Goal: Find specific page/section: Find specific page/section

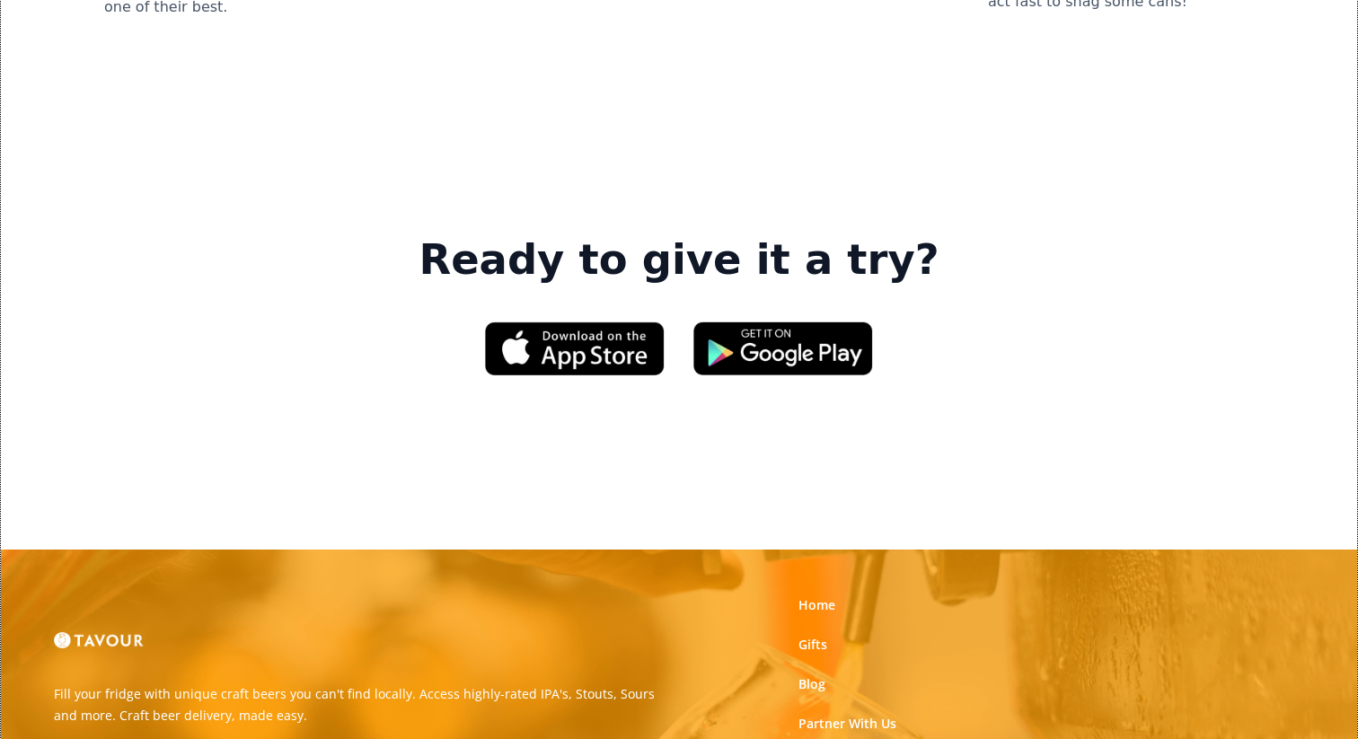
scroll to position [2857, 0]
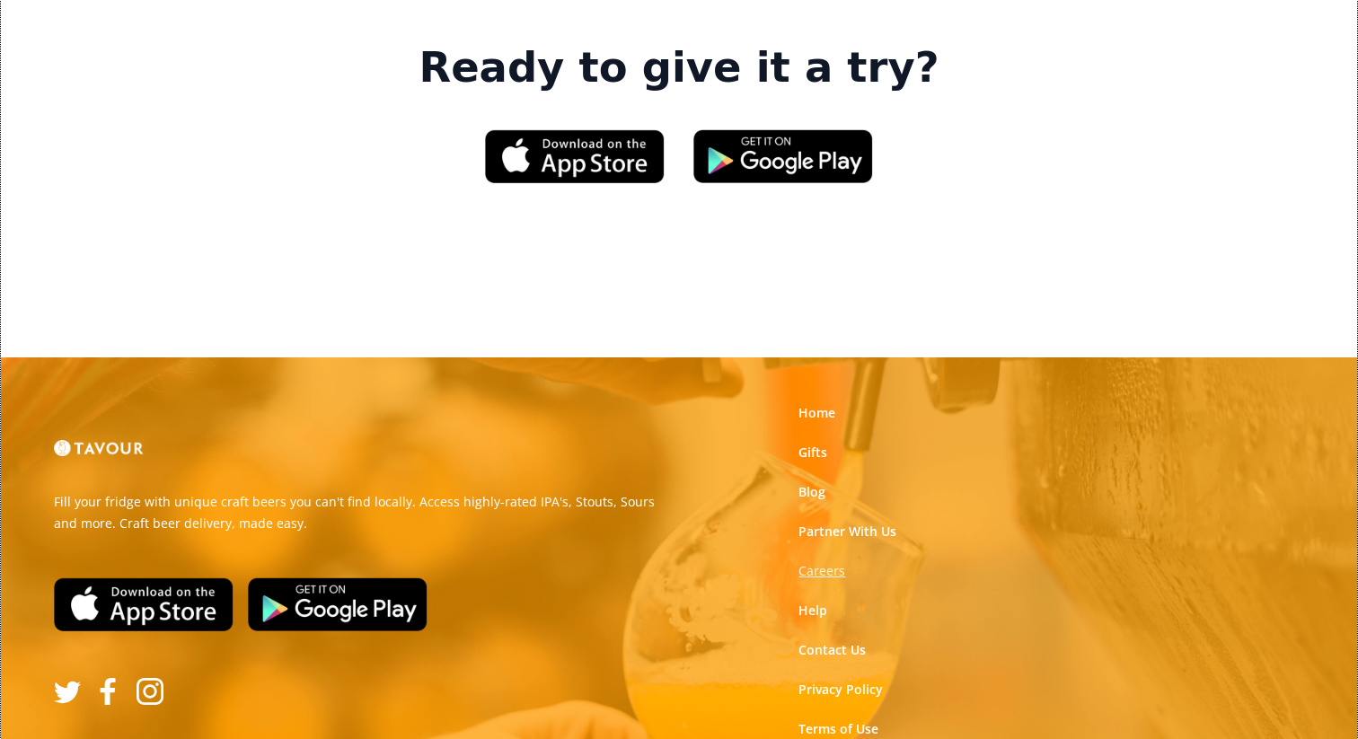
click at [826, 562] on strong "Careers" at bounding box center [822, 570] width 47 height 17
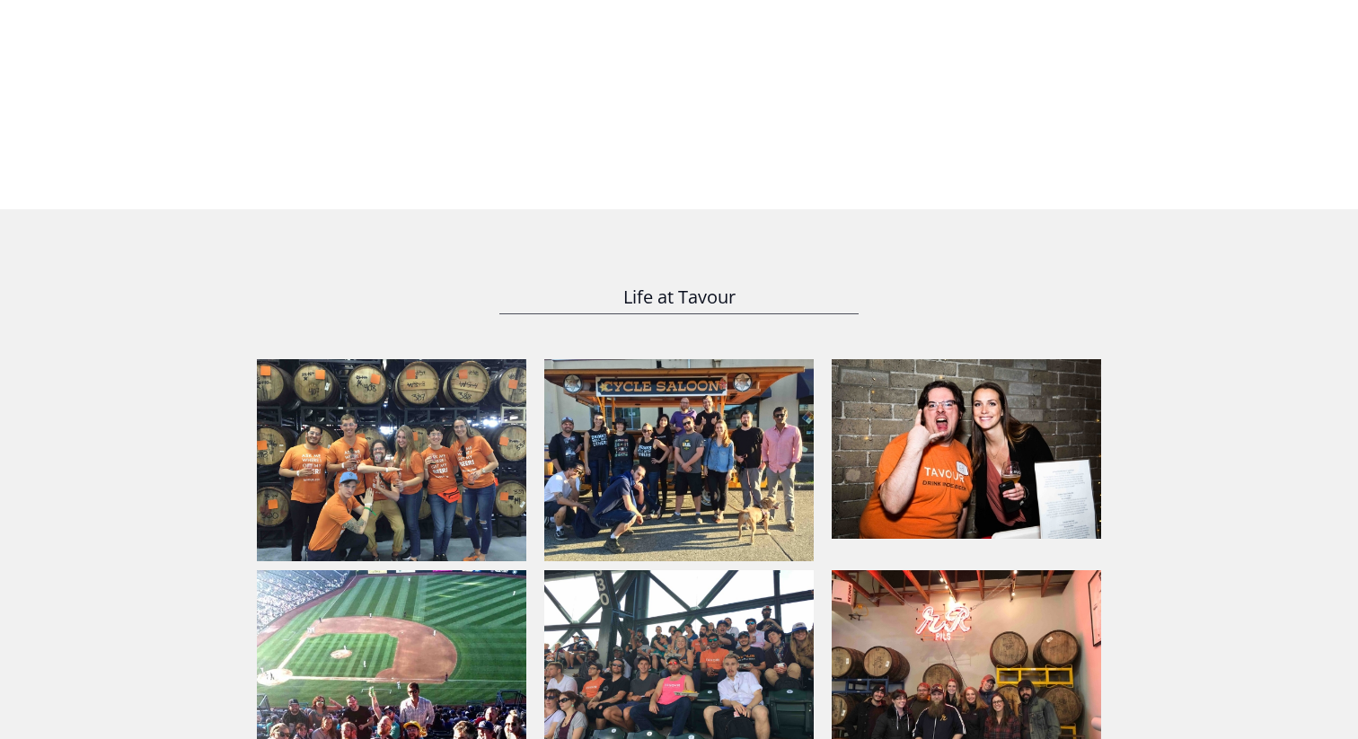
scroll to position [1023, 0]
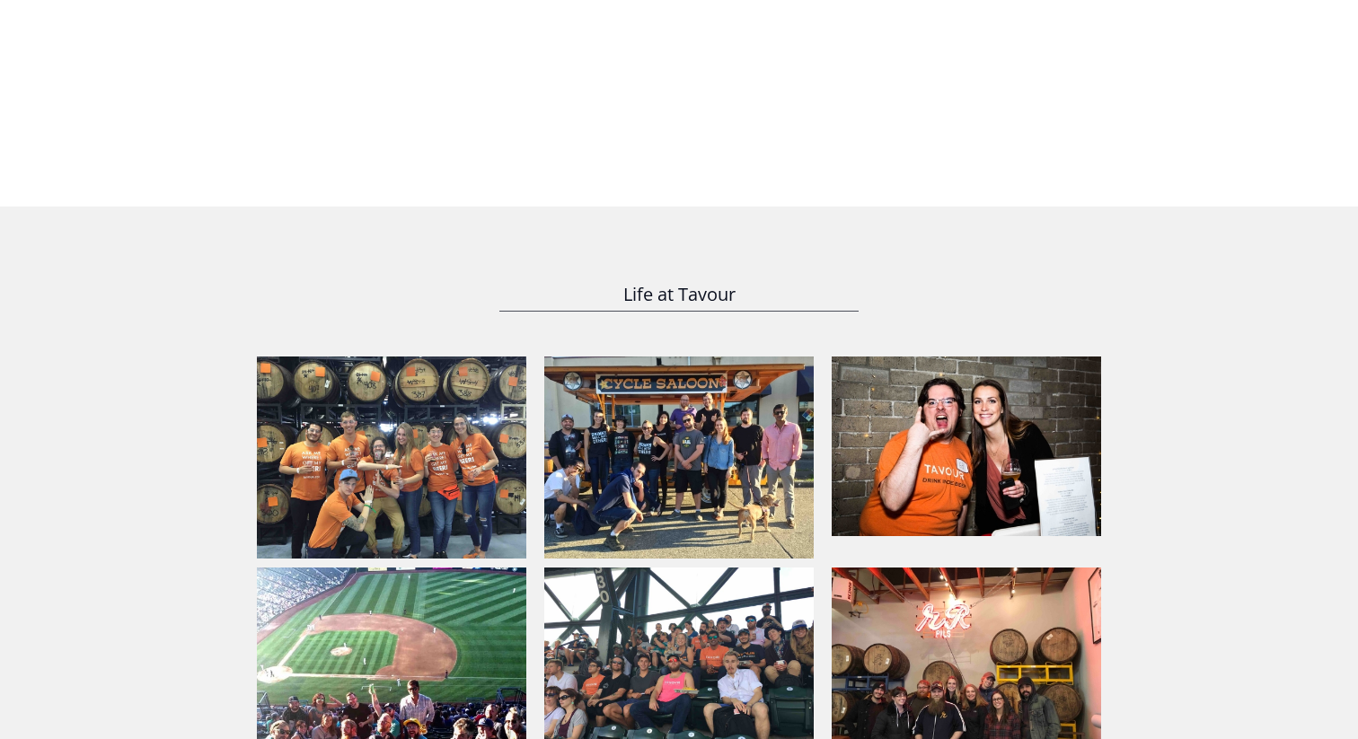
click at [654, 409] on img at bounding box center [679, 458] width 270 height 202
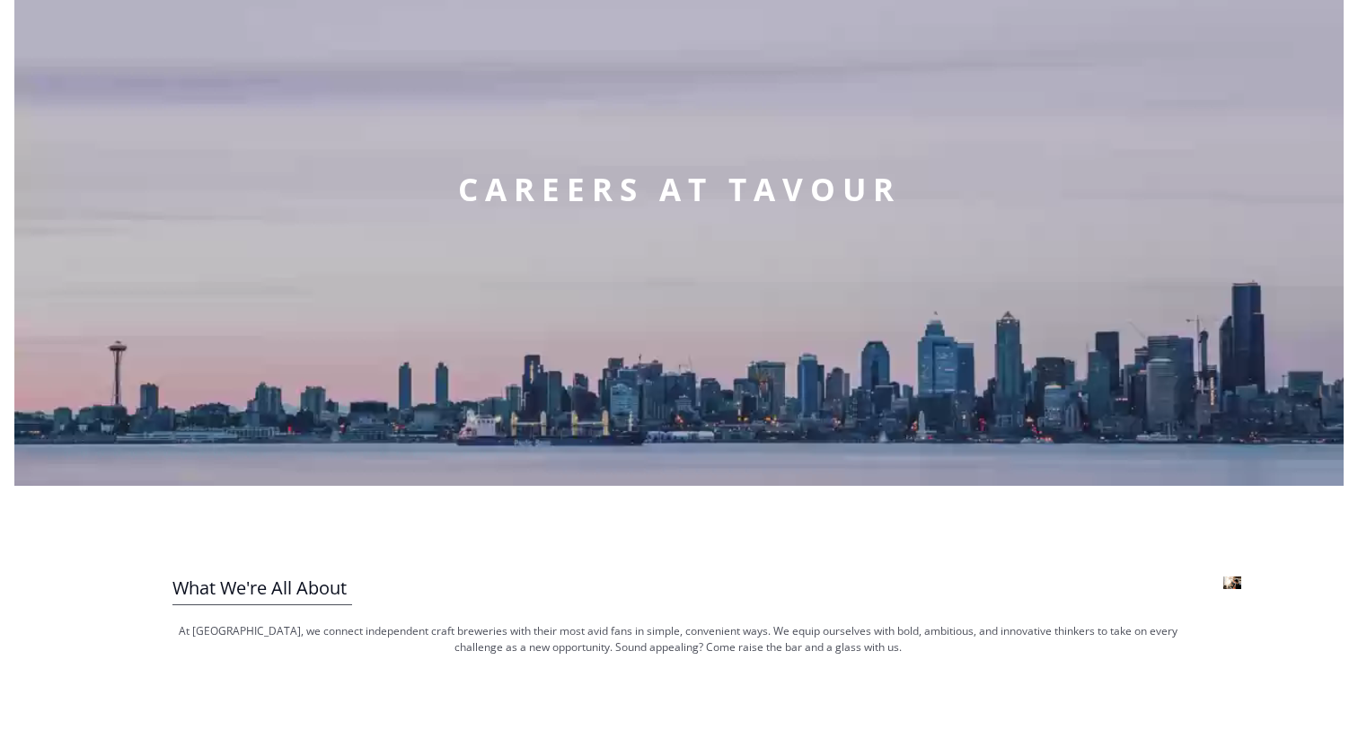
scroll to position [0, 0]
